Goal: Information Seeking & Learning: Learn about a topic

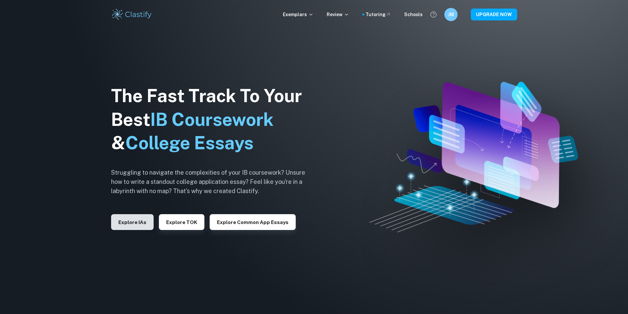
click at [132, 221] on button "Explore IAs" at bounding box center [132, 222] width 43 height 16
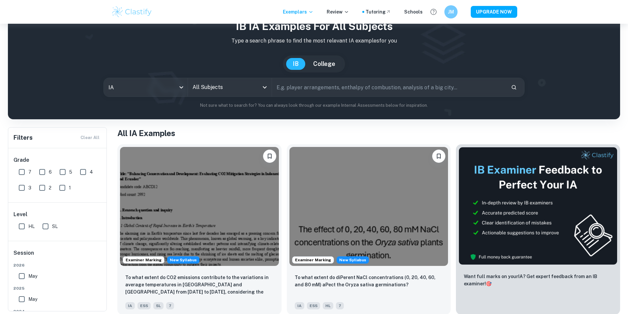
scroll to position [33, 0]
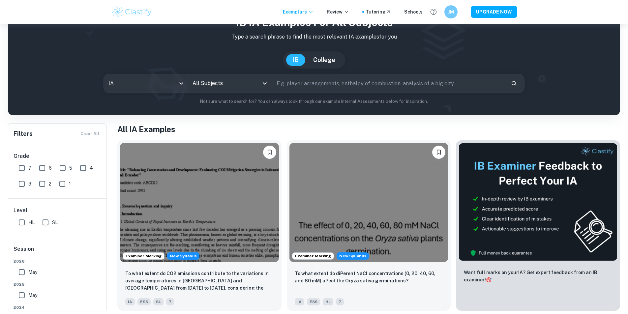
click at [237, 89] on input "All Subjects" at bounding box center [225, 83] width 68 height 13
click at [283, 82] on input "text" at bounding box center [389, 83] width 234 height 18
click at [228, 80] on input "All Subjects" at bounding box center [225, 83] width 68 height 13
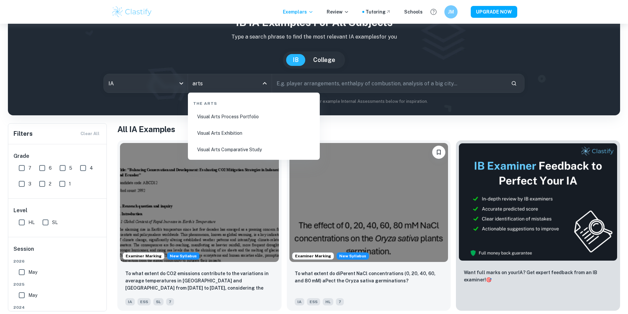
click at [229, 118] on li "Visual Arts Process Portfolio" at bounding box center [253, 116] width 127 height 15
type input "Visual Arts Process Portfolio"
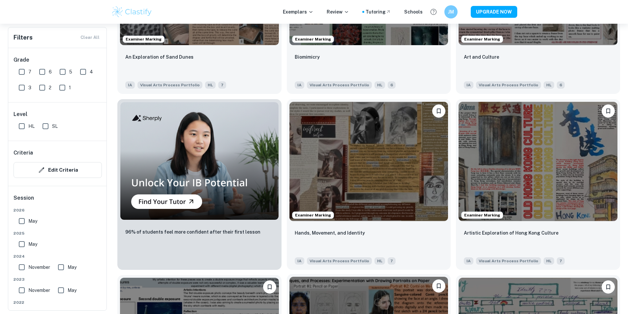
scroll to position [494, 0]
